Goal: Transaction & Acquisition: Download file/media

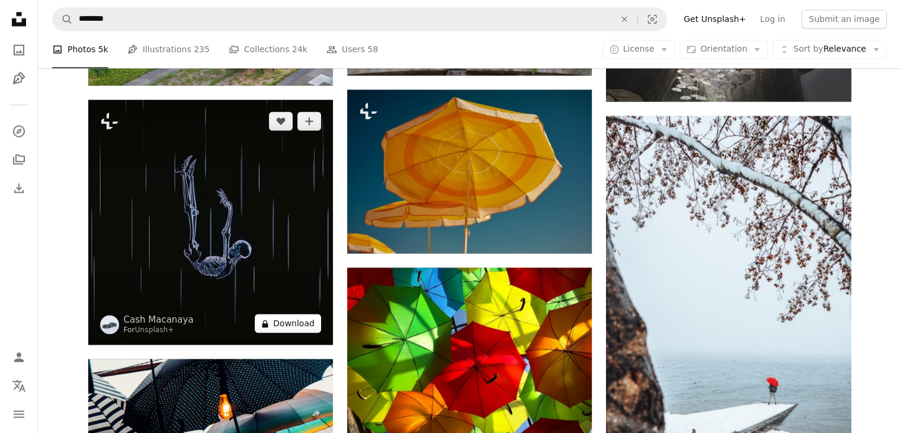
scroll to position [46865, 0]
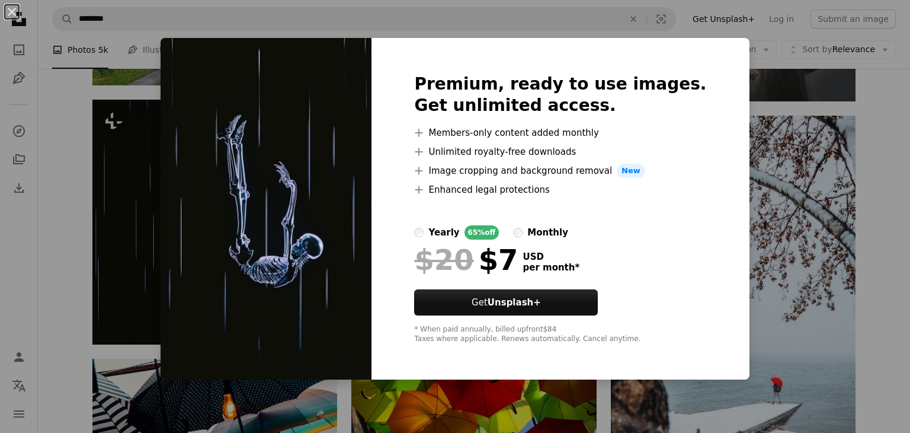
drag, startPoint x: 862, startPoint y: 283, endPoint x: 541, endPoint y: 249, distance: 323.1
click at [862, 283] on div "An X shape Premium, ready to use images. Get unlimited access. A plus sign Memb…" at bounding box center [455, 216] width 910 height 433
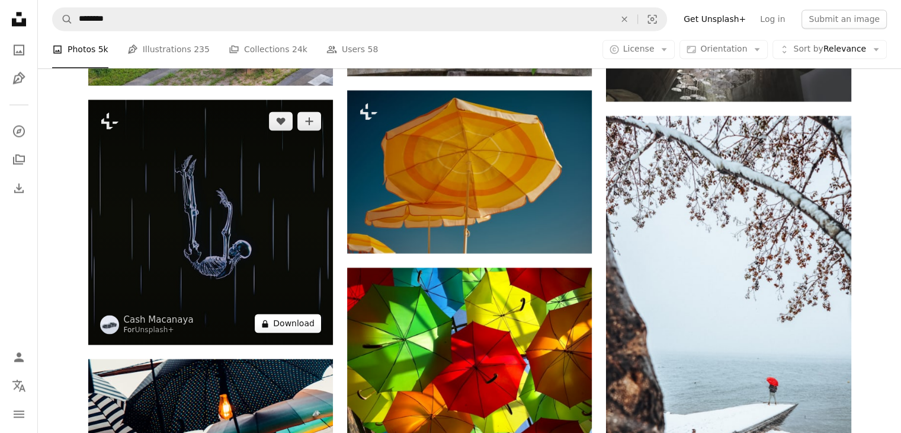
click at [277, 331] on button "A lock Download" at bounding box center [288, 323] width 66 height 19
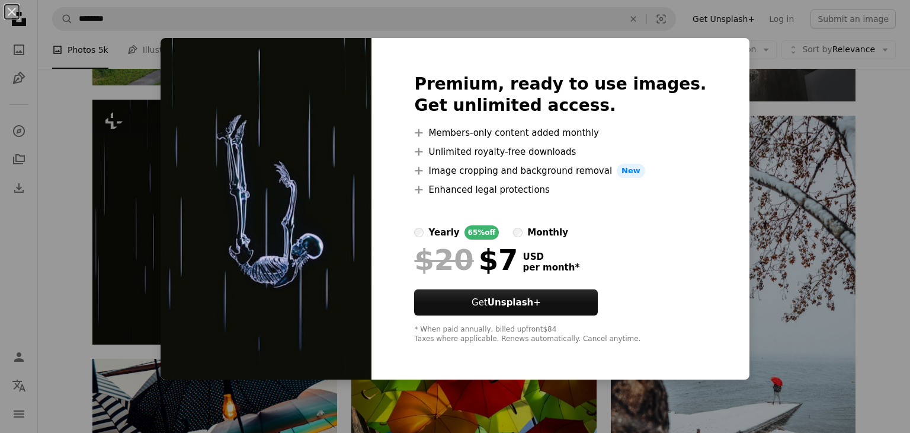
click at [868, 170] on div "An X shape Premium, ready to use images. Get unlimited access. A plus sign Memb…" at bounding box center [455, 216] width 910 height 433
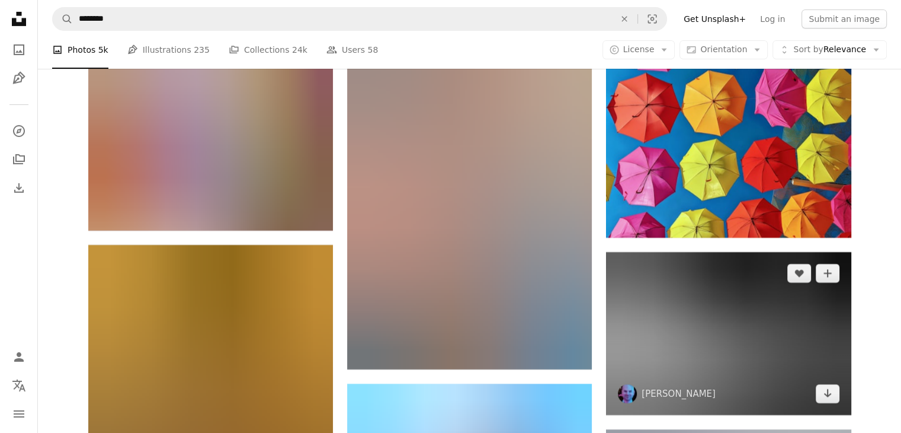
scroll to position [49295, 0]
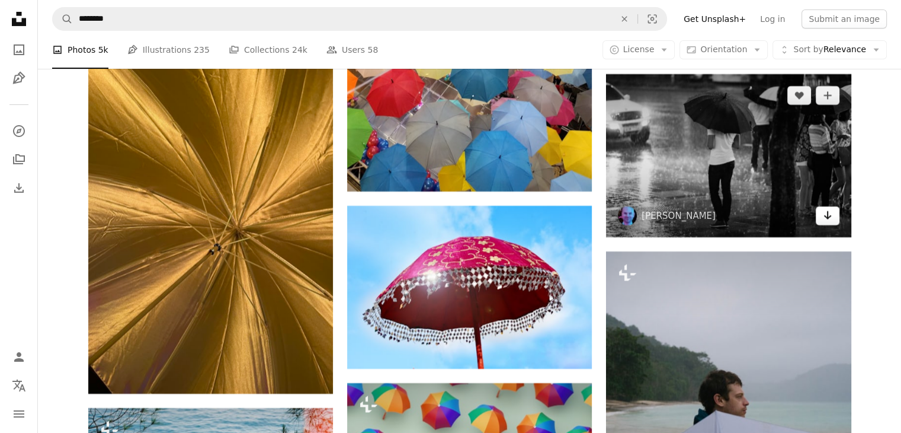
click at [822, 225] on link "Arrow pointing down" at bounding box center [828, 215] width 24 height 19
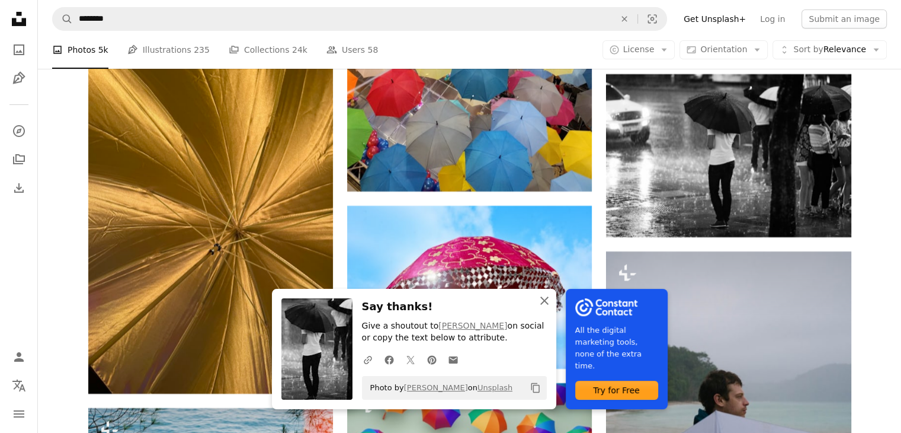
click at [541, 300] on icon "An X shape" at bounding box center [545, 300] width 14 height 14
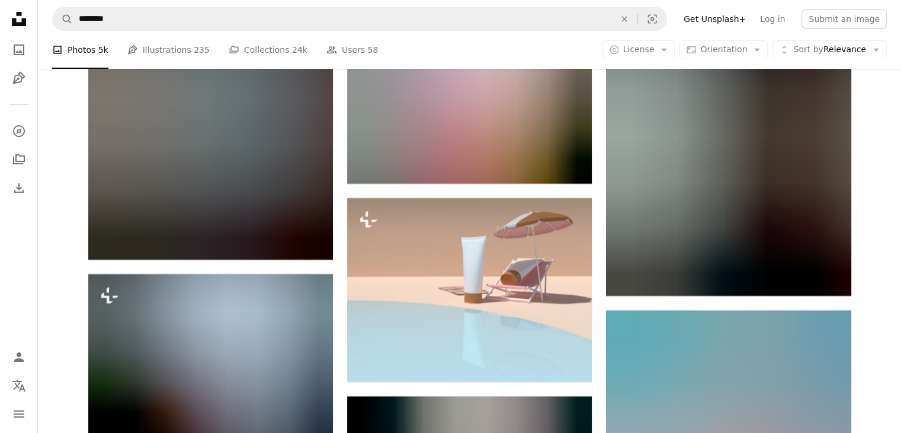
scroll to position [54214, 0]
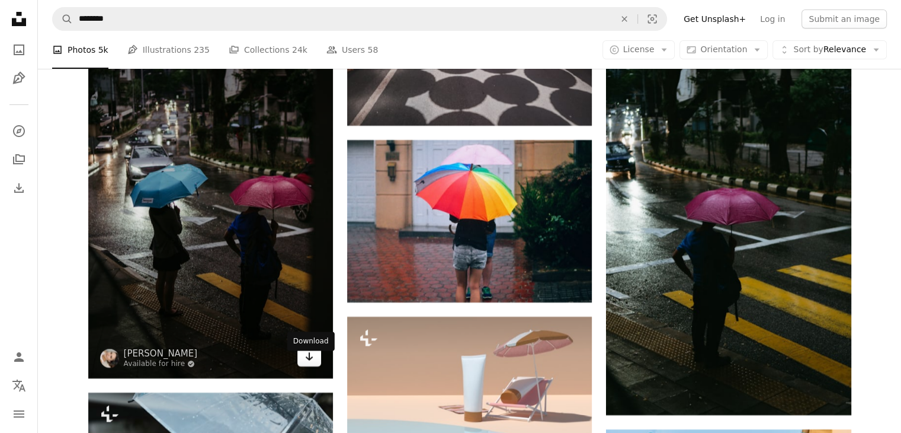
click at [301, 365] on link "Arrow pointing down" at bounding box center [310, 356] width 24 height 19
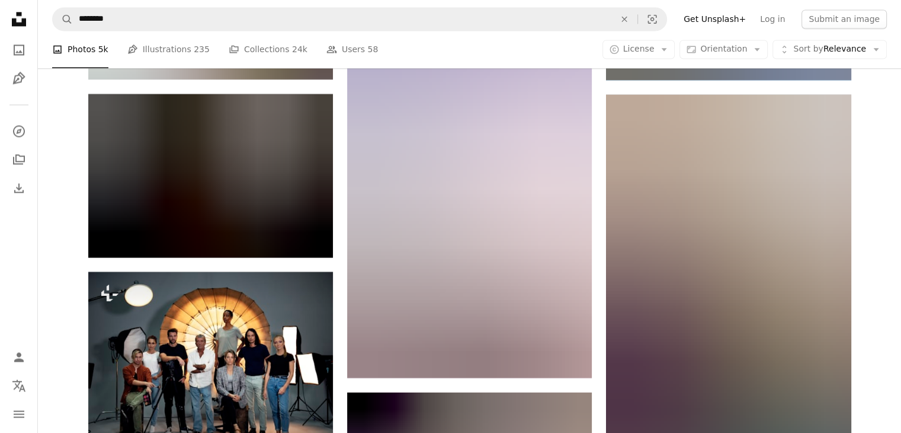
scroll to position [69623, 0]
